Goal: Task Accomplishment & Management: Complete application form

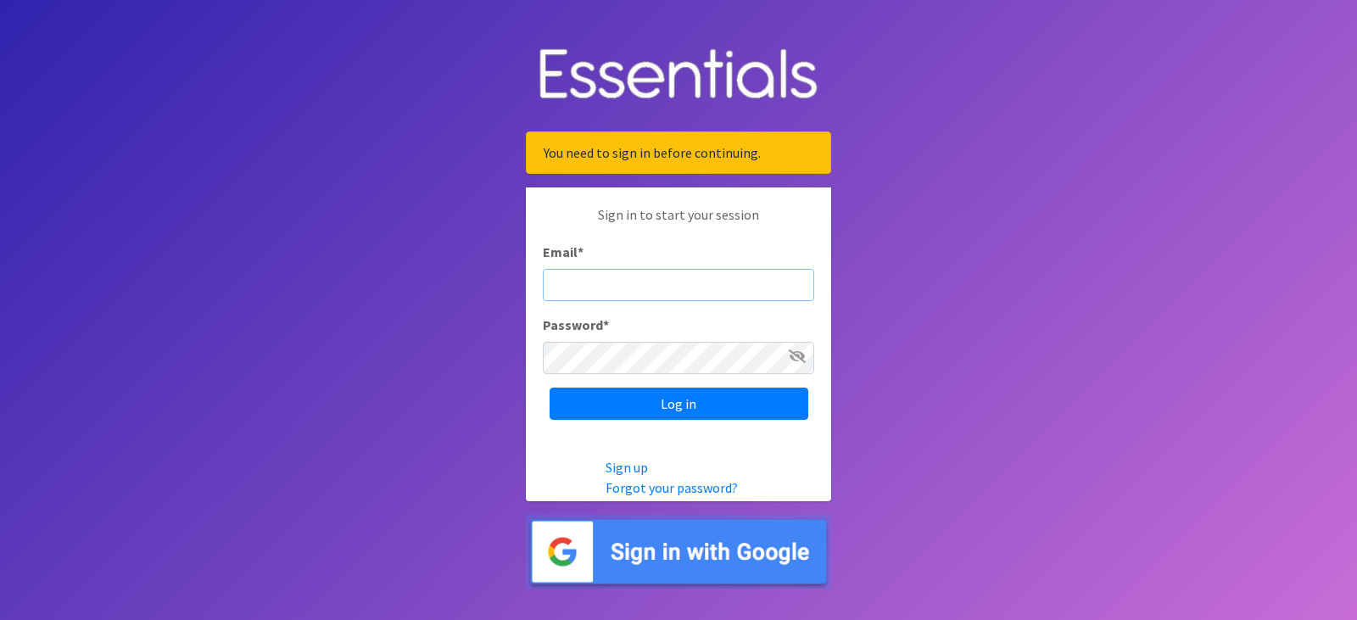
type input "[EMAIL_ADDRESS][DOMAIN_NAME]"
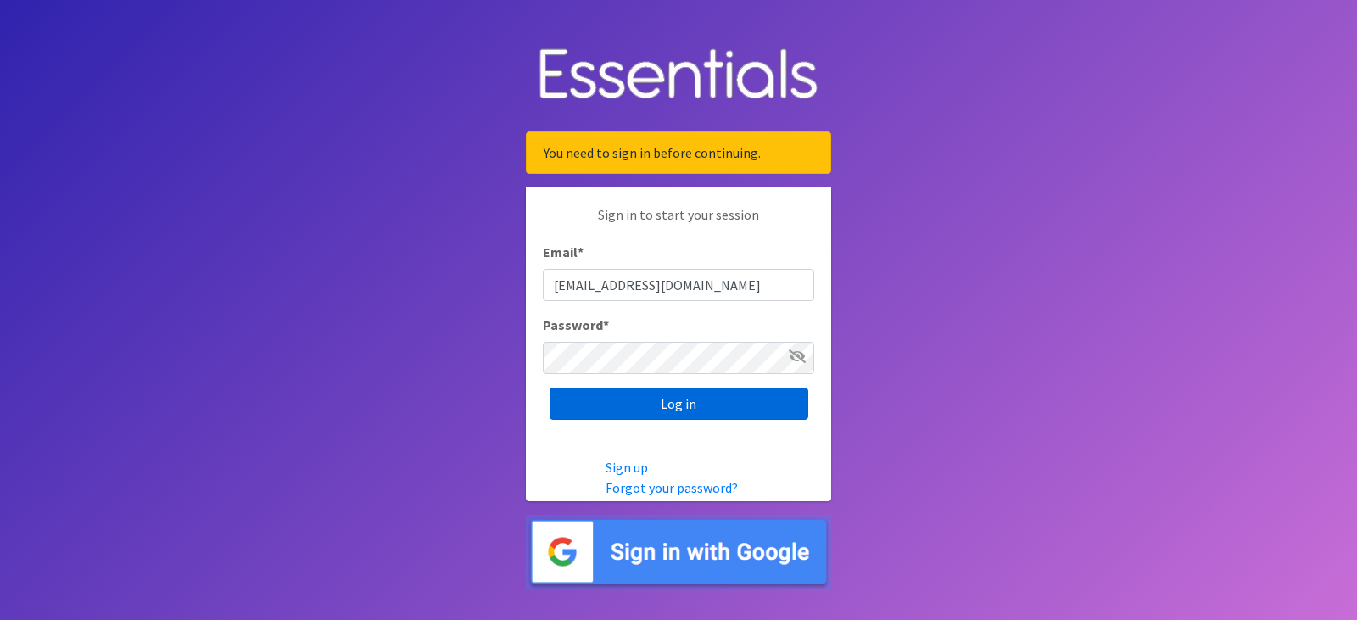
click at [708, 405] on input "Log in" at bounding box center [679, 404] width 259 height 32
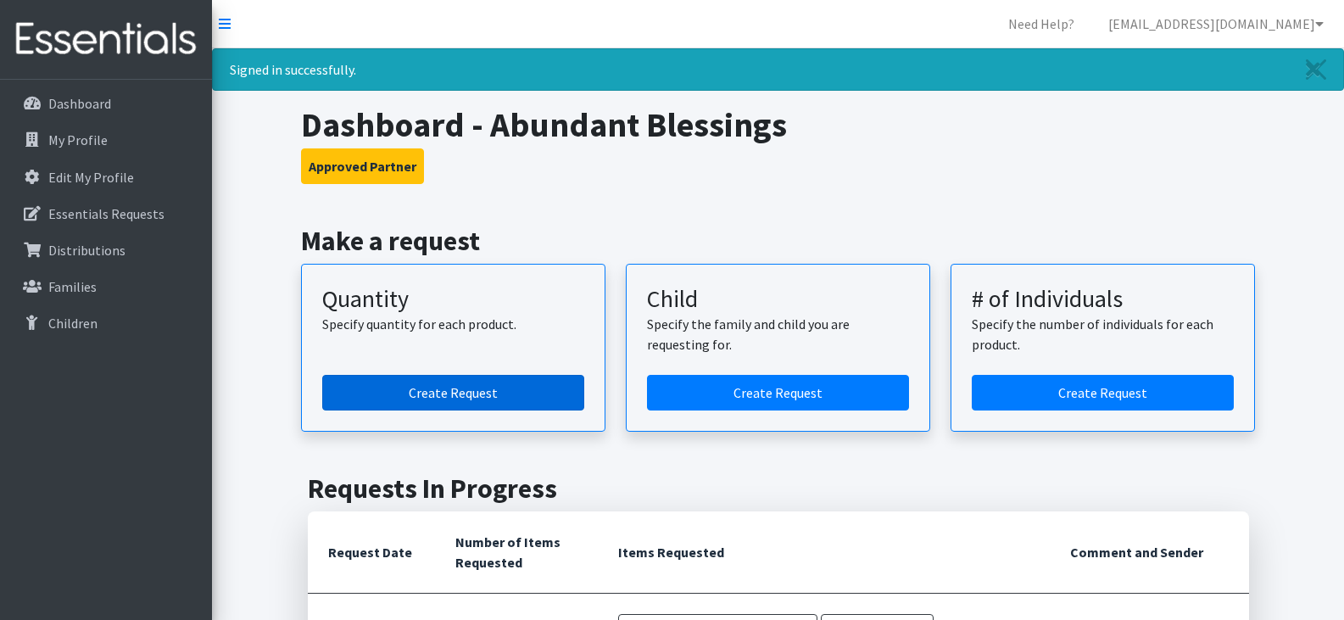
click at [459, 391] on link "Create Request" at bounding box center [453, 393] width 262 height 36
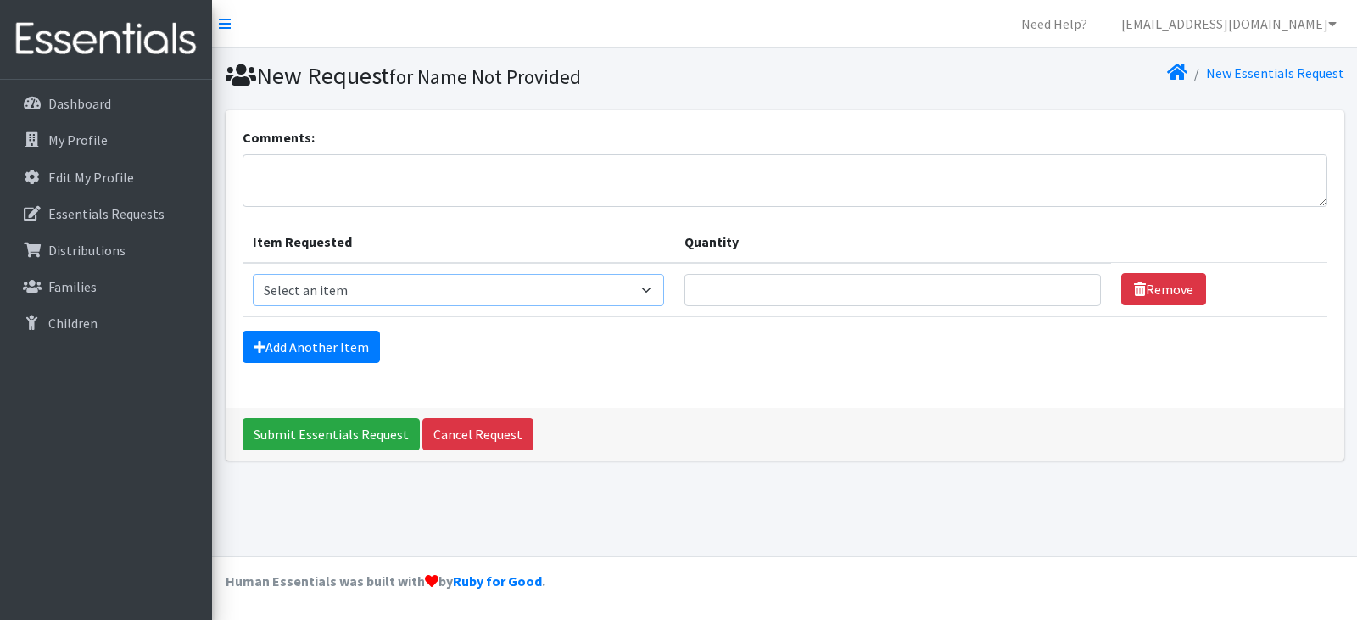
click at [386, 290] on select "Select an item Child (Newborn) Child (Size 1) Child (Size 2) Child (Size 3) Chi…" at bounding box center [458, 290] width 411 height 32
select select "14435"
click at [253, 274] on select "Select an item Child (Newborn) Child (Size 1) Child (Size 2) Child (Size 3) Chi…" at bounding box center [458, 290] width 411 height 32
click at [684, 282] on input "Quantity" at bounding box center [892, 290] width 416 height 32
type input "750"
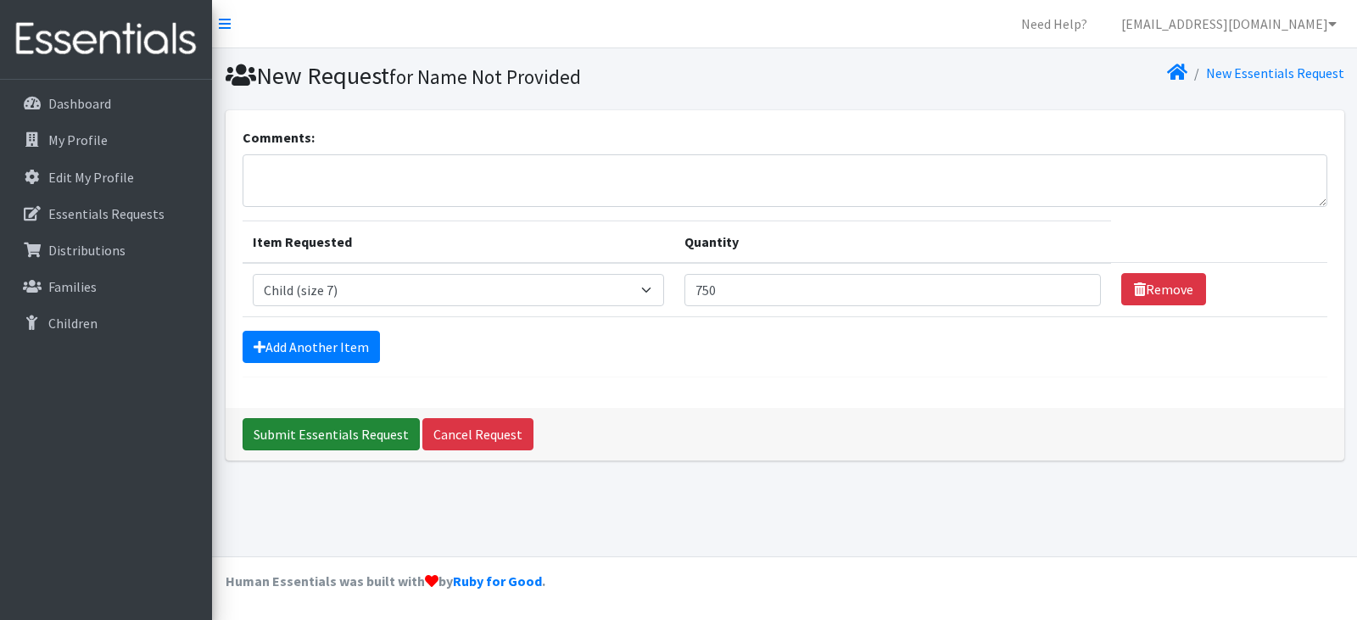
click at [367, 437] on input "Submit Essentials Request" at bounding box center [331, 434] width 177 height 32
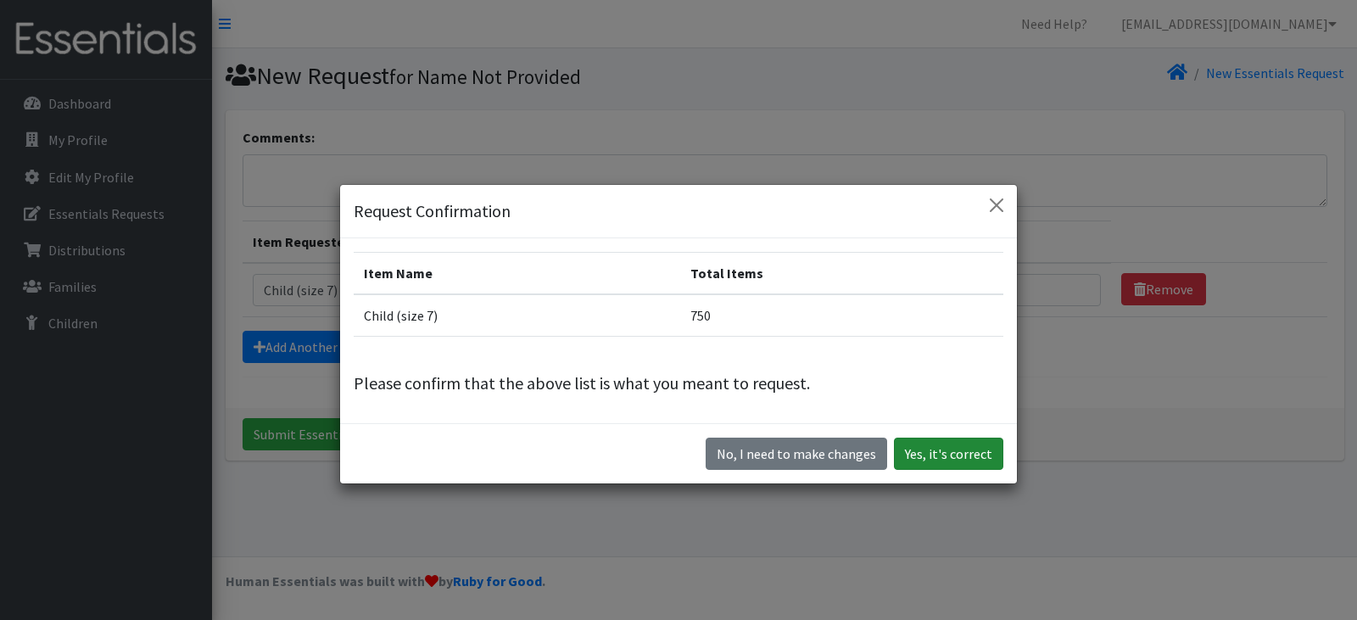
click at [961, 451] on button "Yes, it's correct" at bounding box center [948, 454] width 109 height 32
